Goal: Task Accomplishment & Management: Manage account settings

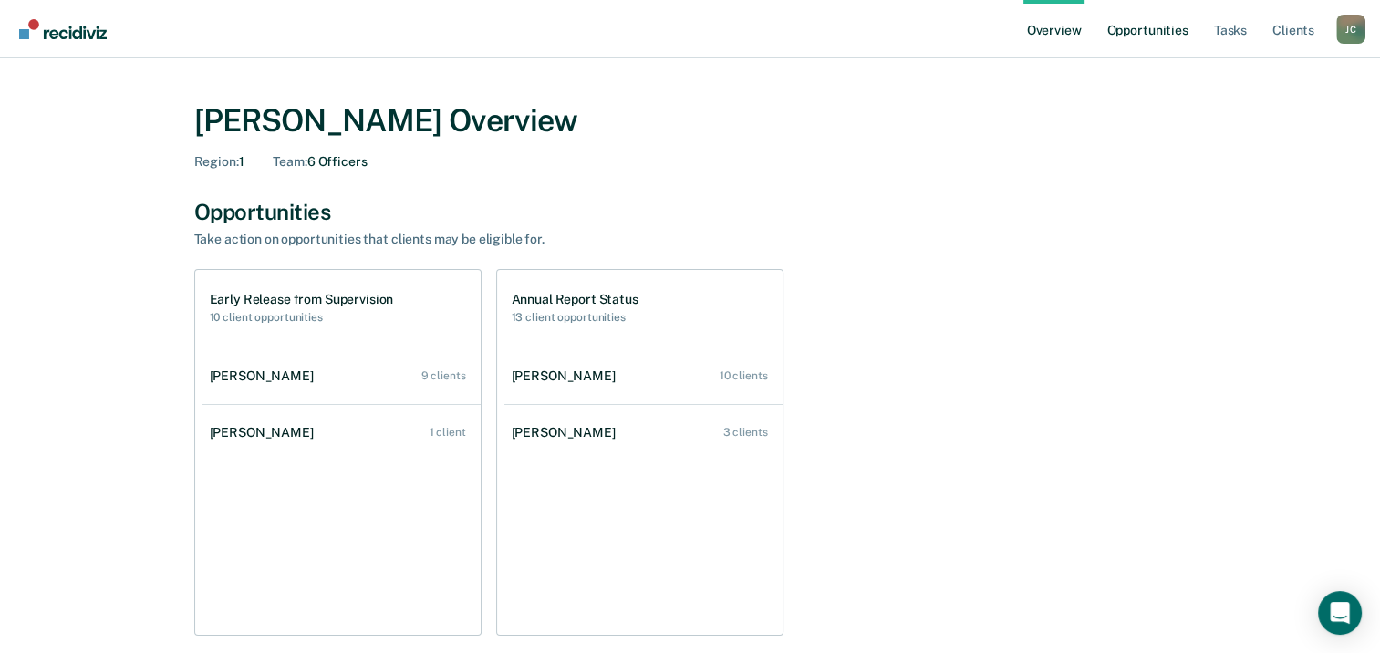
click at [1142, 40] on link "Opportunities" at bounding box center [1147, 29] width 88 height 58
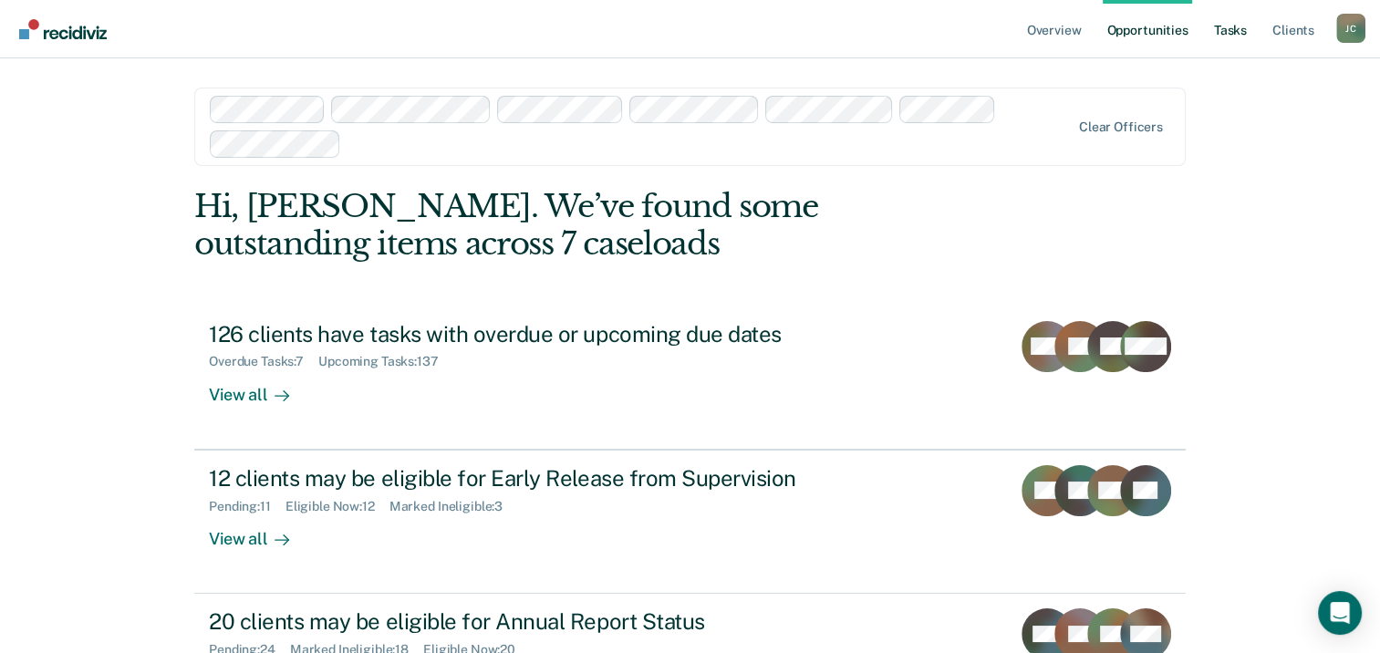
click at [1240, 36] on link "Tasks" at bounding box center [1230, 29] width 40 height 58
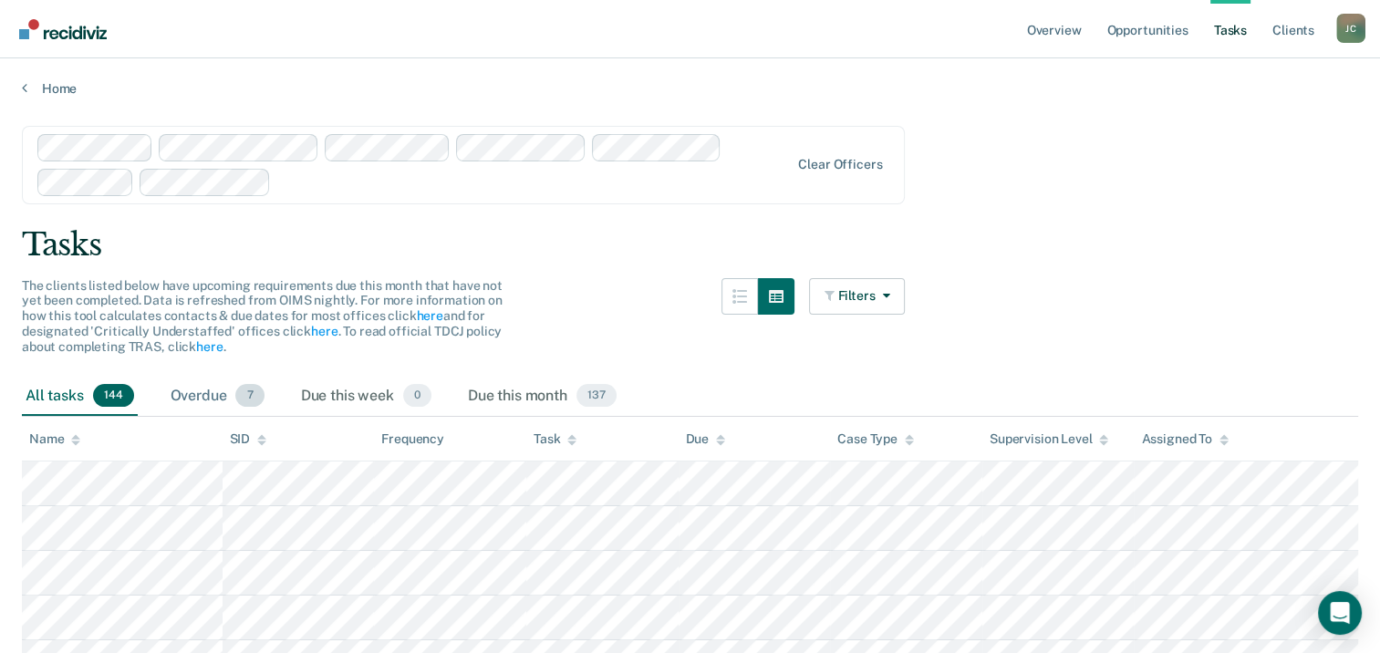
click at [191, 398] on div "Overdue 7" at bounding box center [217, 397] width 101 height 40
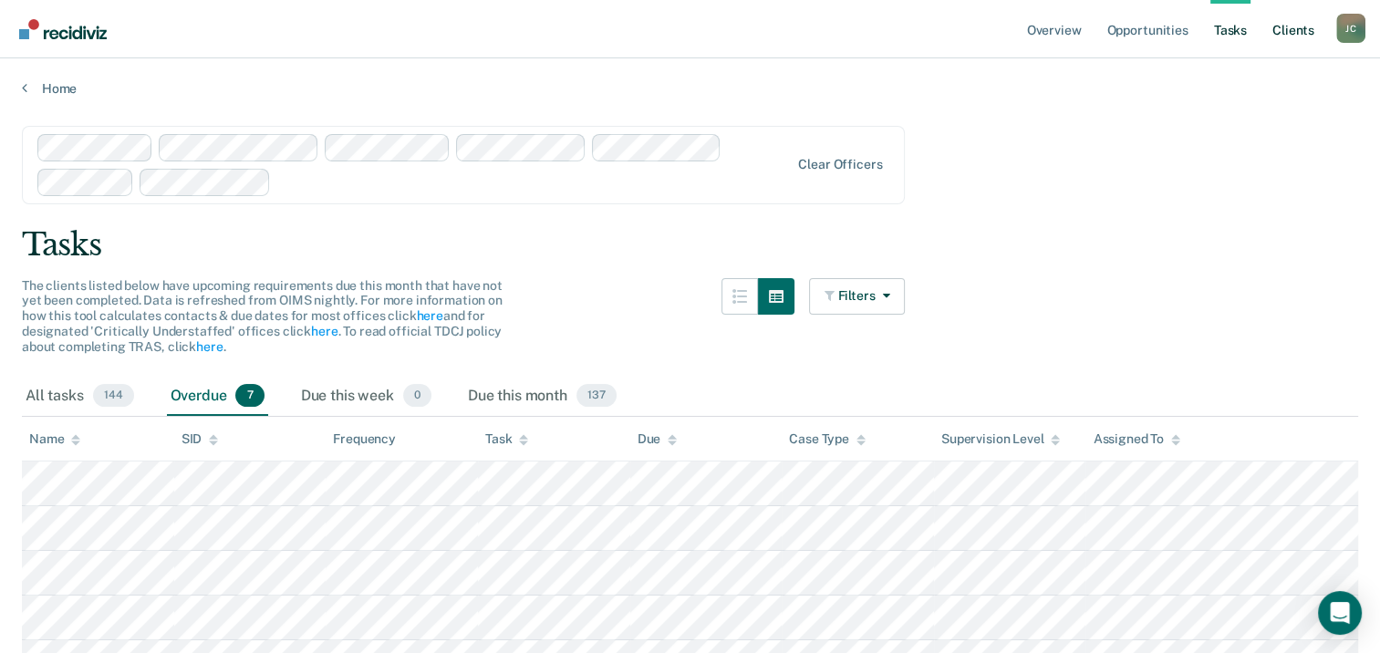
click at [1282, 44] on link "Client s" at bounding box center [1293, 29] width 49 height 58
